Goal: Entertainment & Leisure: Consume media (video, audio)

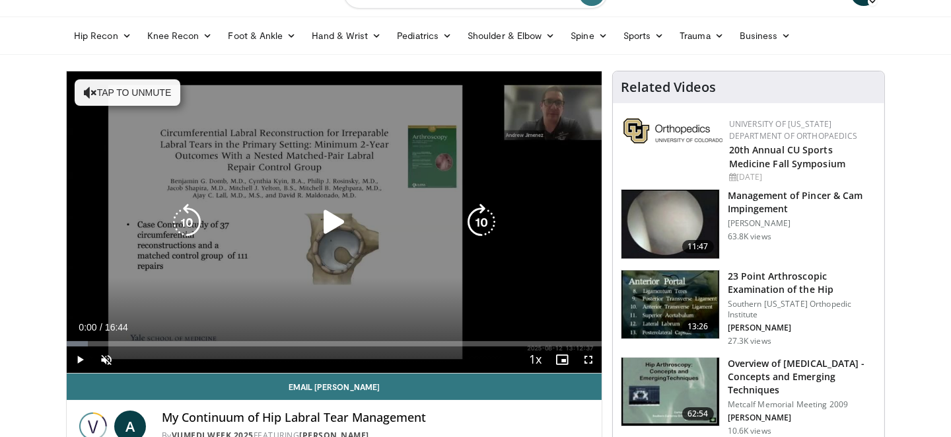
scroll to position [65, 0]
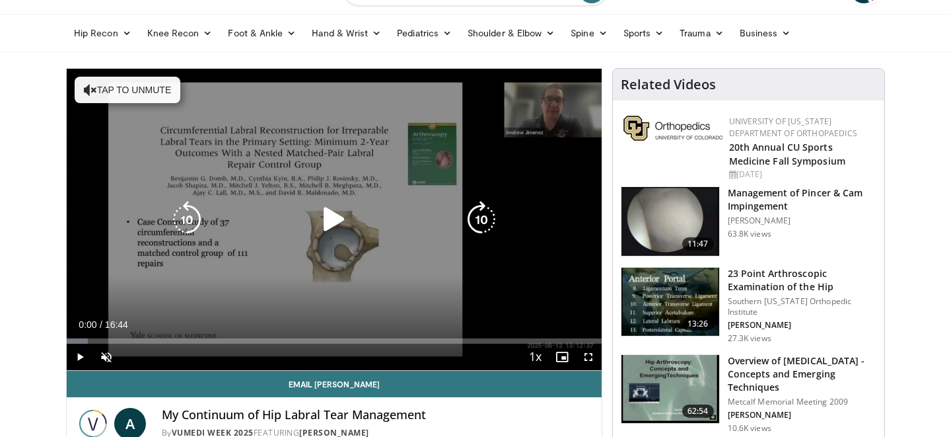
click at [339, 218] on icon "Video Player" at bounding box center [334, 219] width 37 height 37
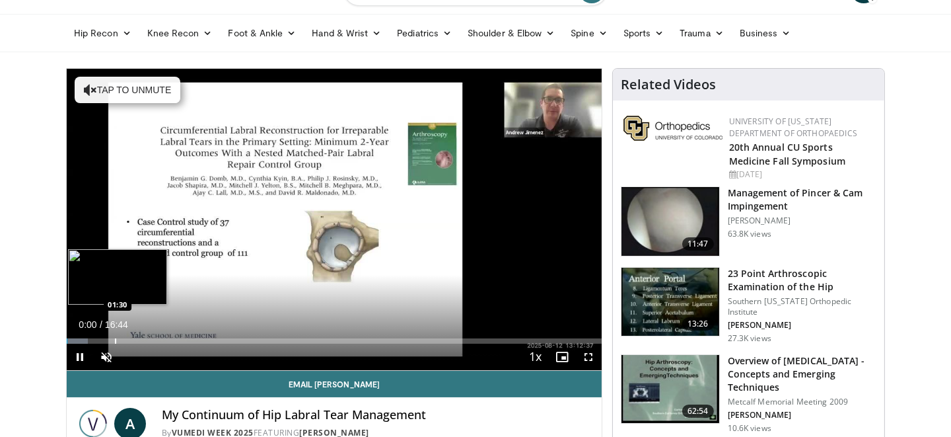
click at [115, 339] on div "Progress Bar" at bounding box center [115, 340] width 1 height 5
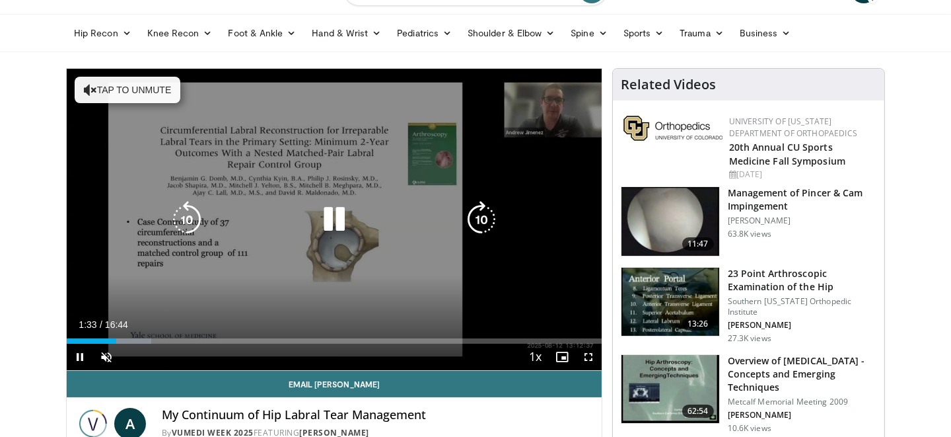
click at [108, 89] on button "Tap to unmute" at bounding box center [128, 90] width 106 height 26
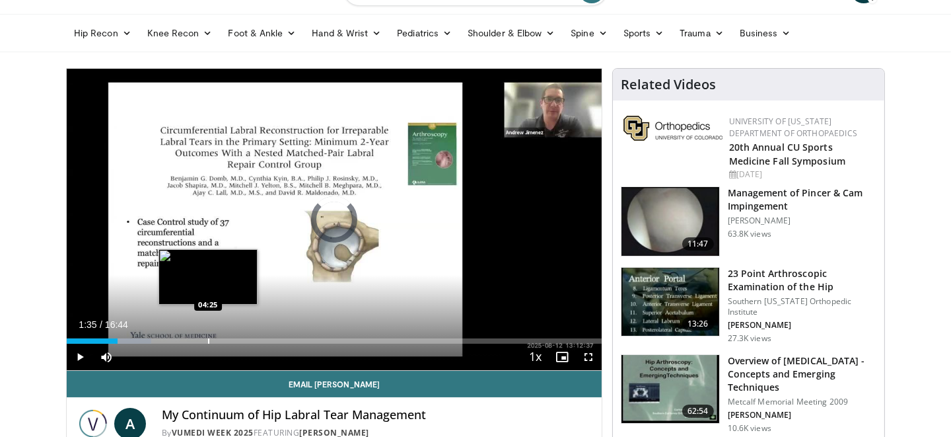
click at [208, 341] on div "Progress Bar" at bounding box center [208, 340] width 1 height 5
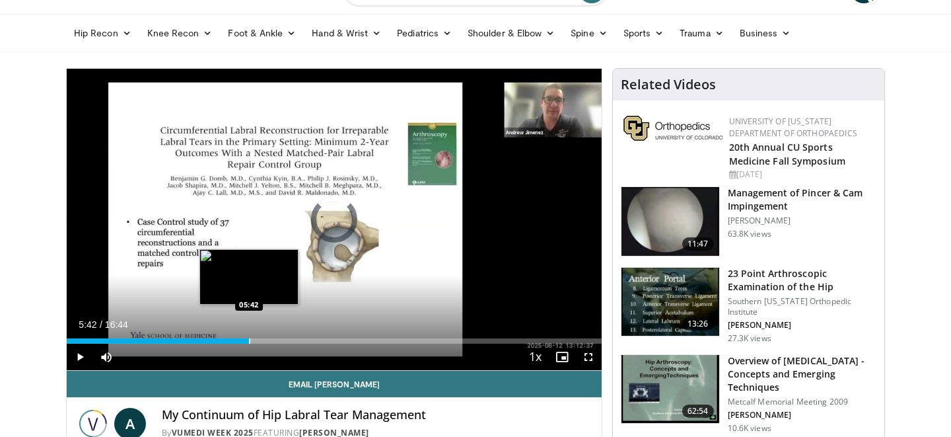
click at [249, 340] on div "Progress Bar" at bounding box center [249, 340] width 1 height 5
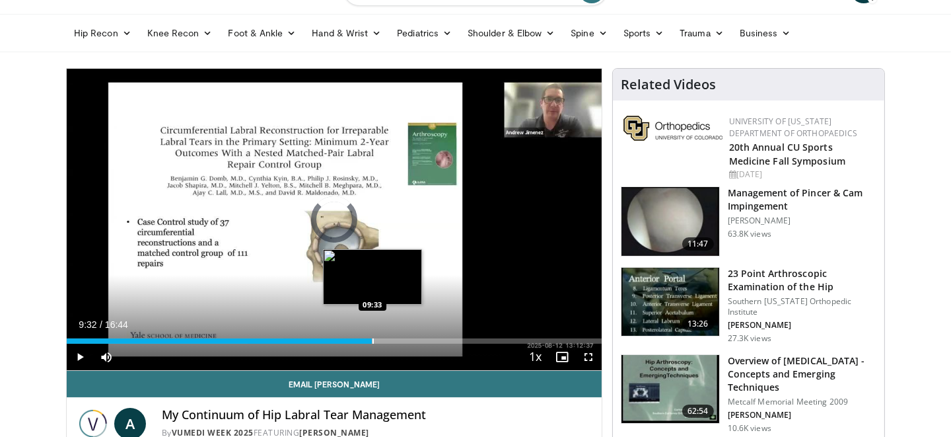
click at [372, 336] on div "Loaded : 40.51% 09:32 09:33" at bounding box center [334, 337] width 535 height 13
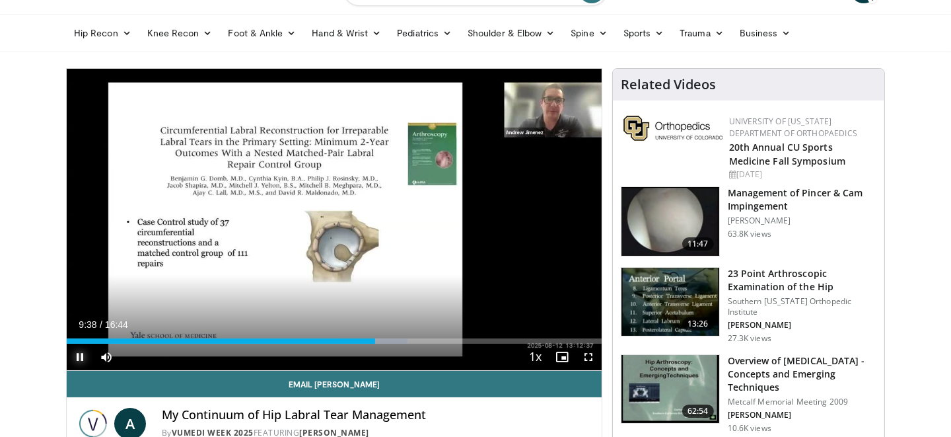
click at [78, 357] on span "Video Player" at bounding box center [80, 356] width 26 height 26
